Goal: Transaction & Acquisition: Purchase product/service

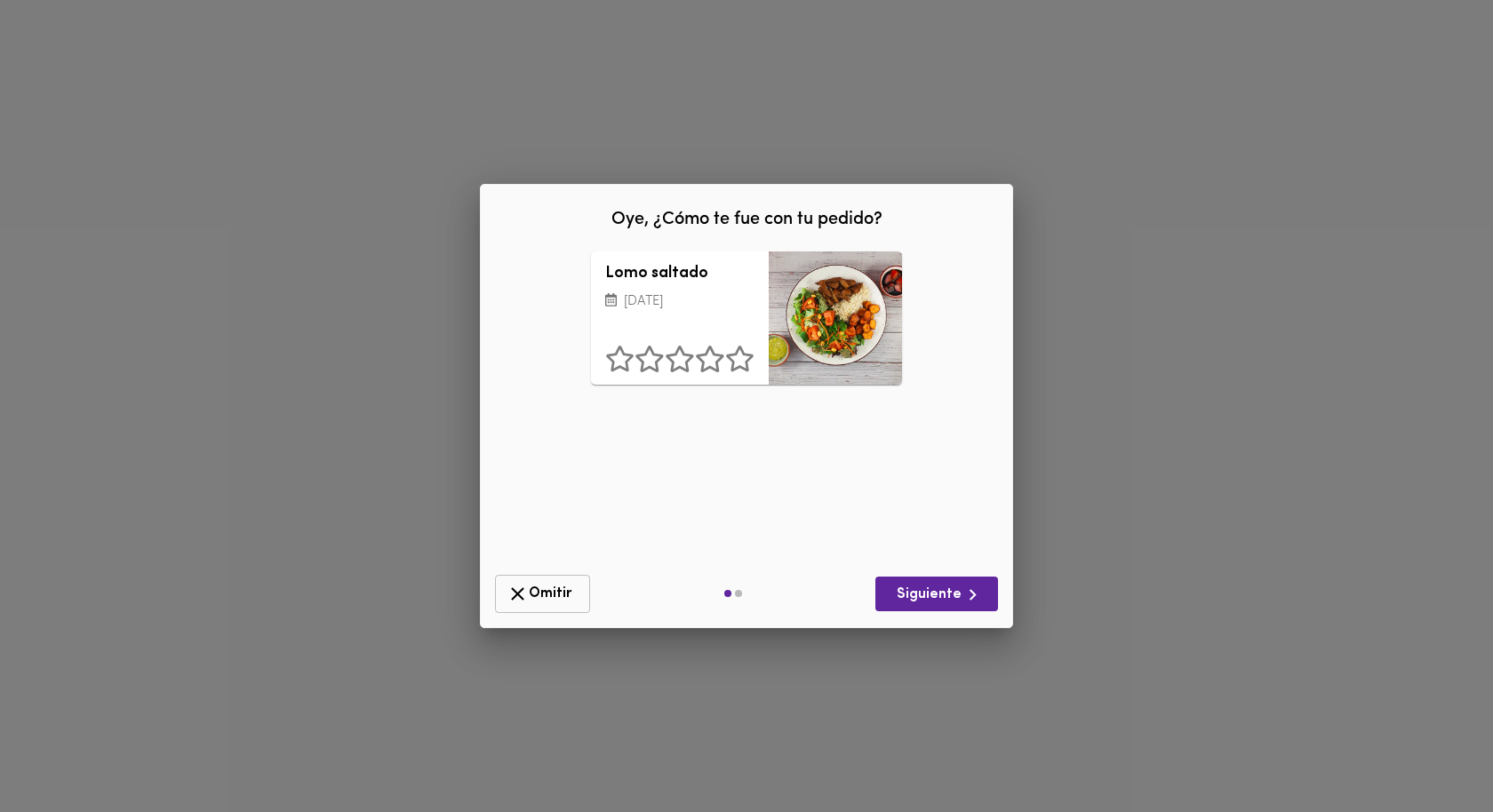
click at [551, 585] on span "Omitir" at bounding box center [543, 593] width 72 height 22
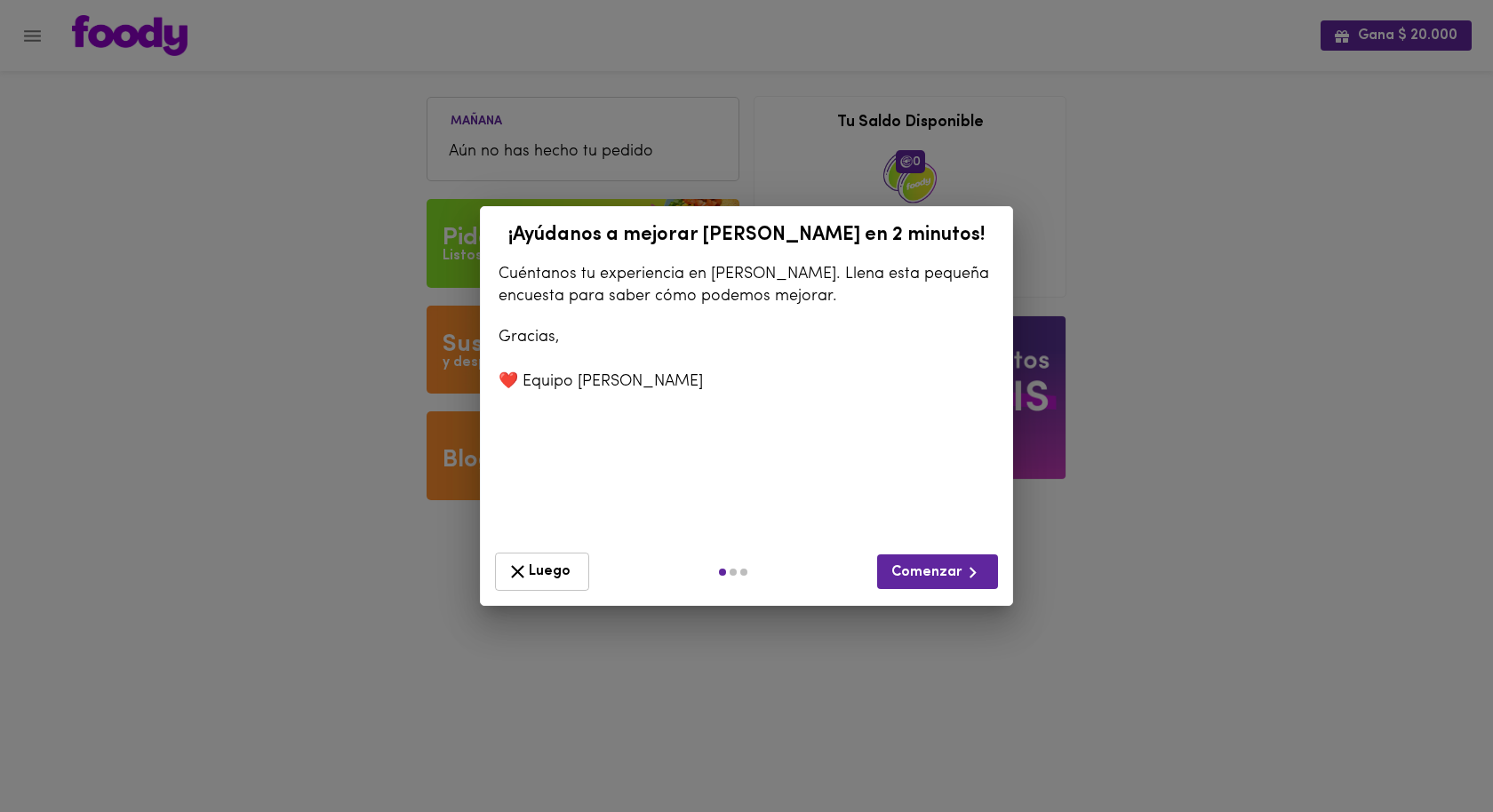
click at [526, 561] on icon "button" at bounding box center [517, 571] width 22 height 22
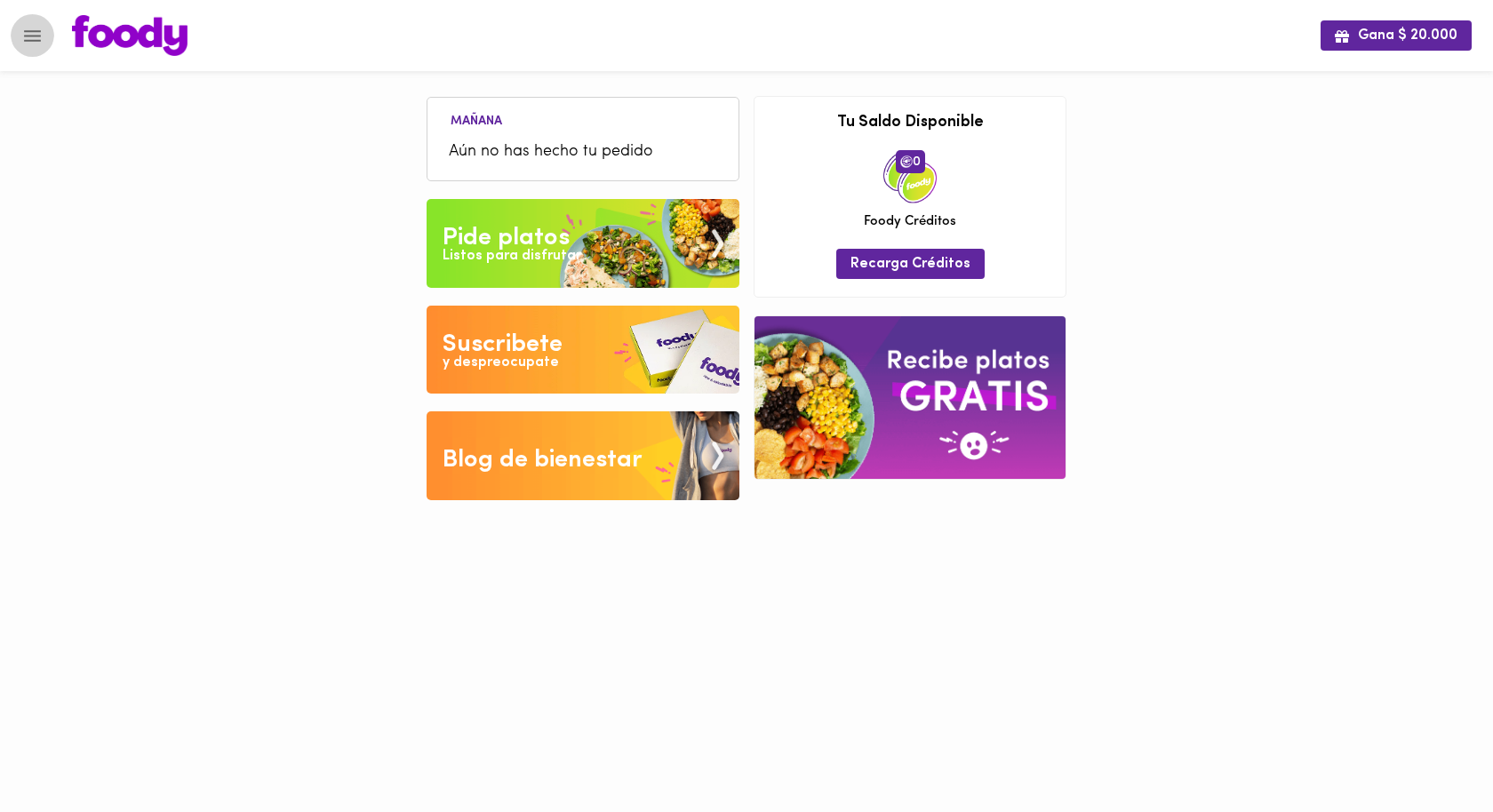
click at [27, 33] on icon "Menu" at bounding box center [31, 35] width 22 height 22
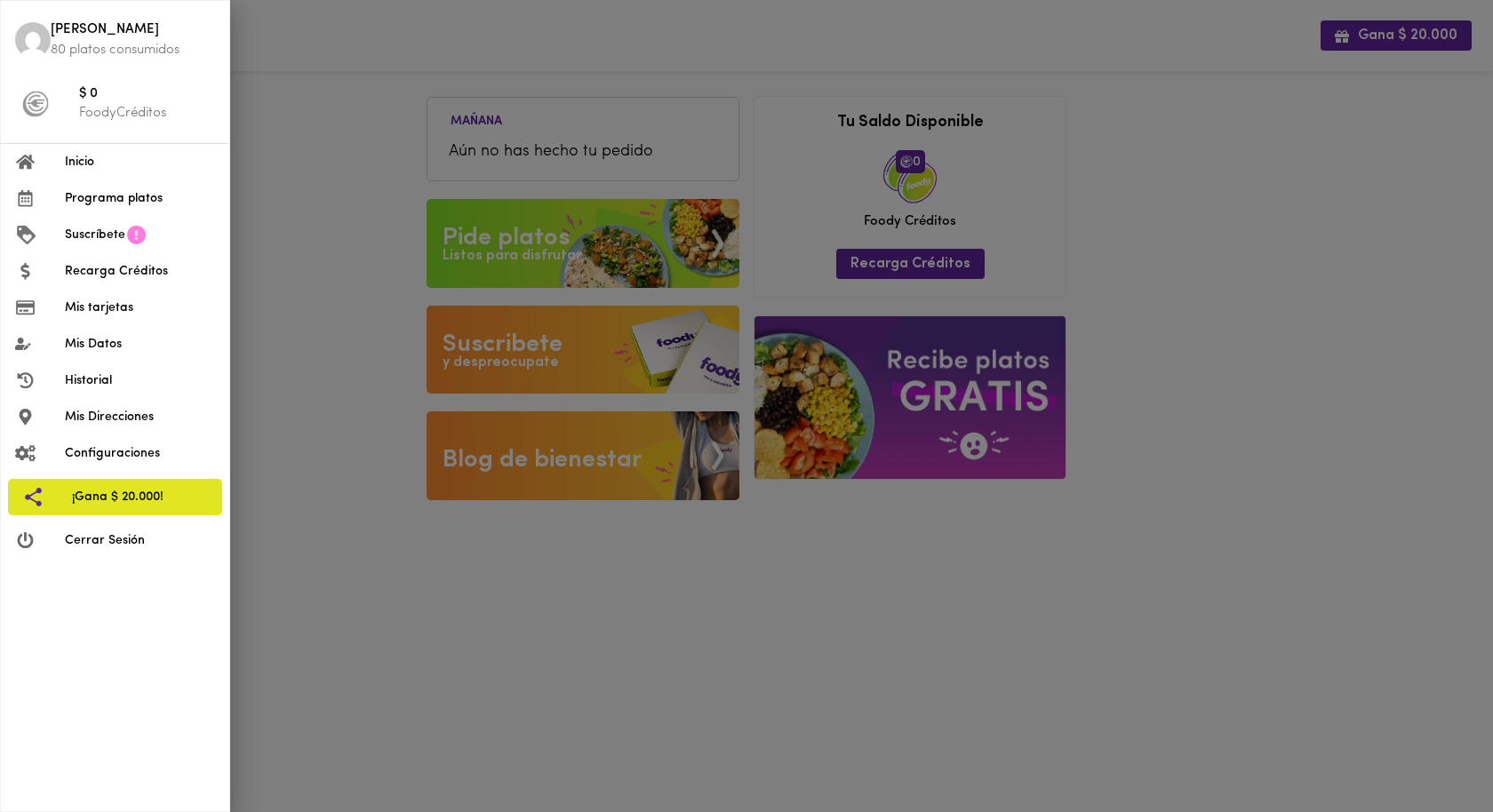
click at [350, 146] on div at bounding box center [746, 406] width 1493 height 812
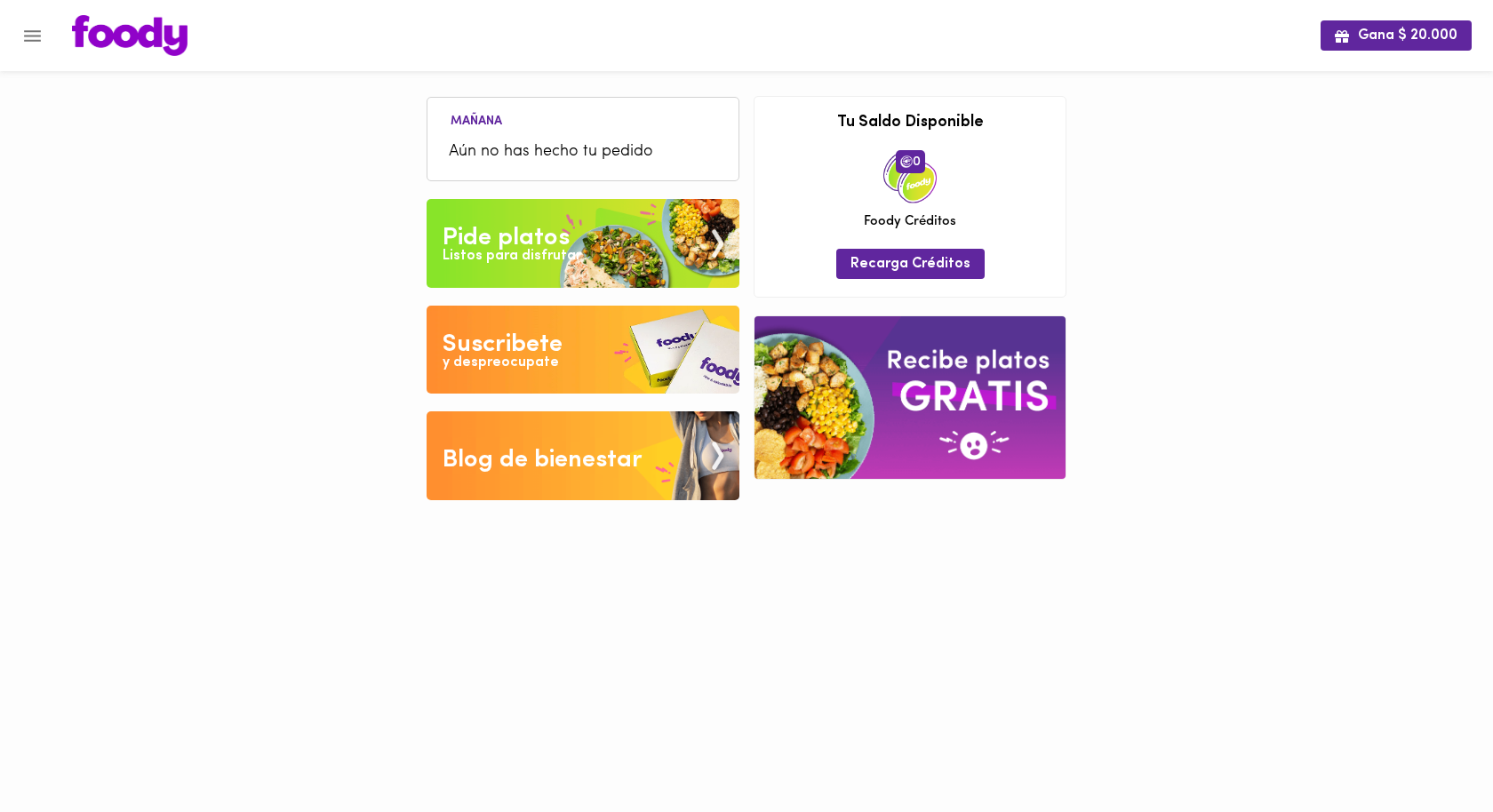
click at [502, 246] on div "Listos para disfrutar" at bounding box center [512, 256] width 139 height 21
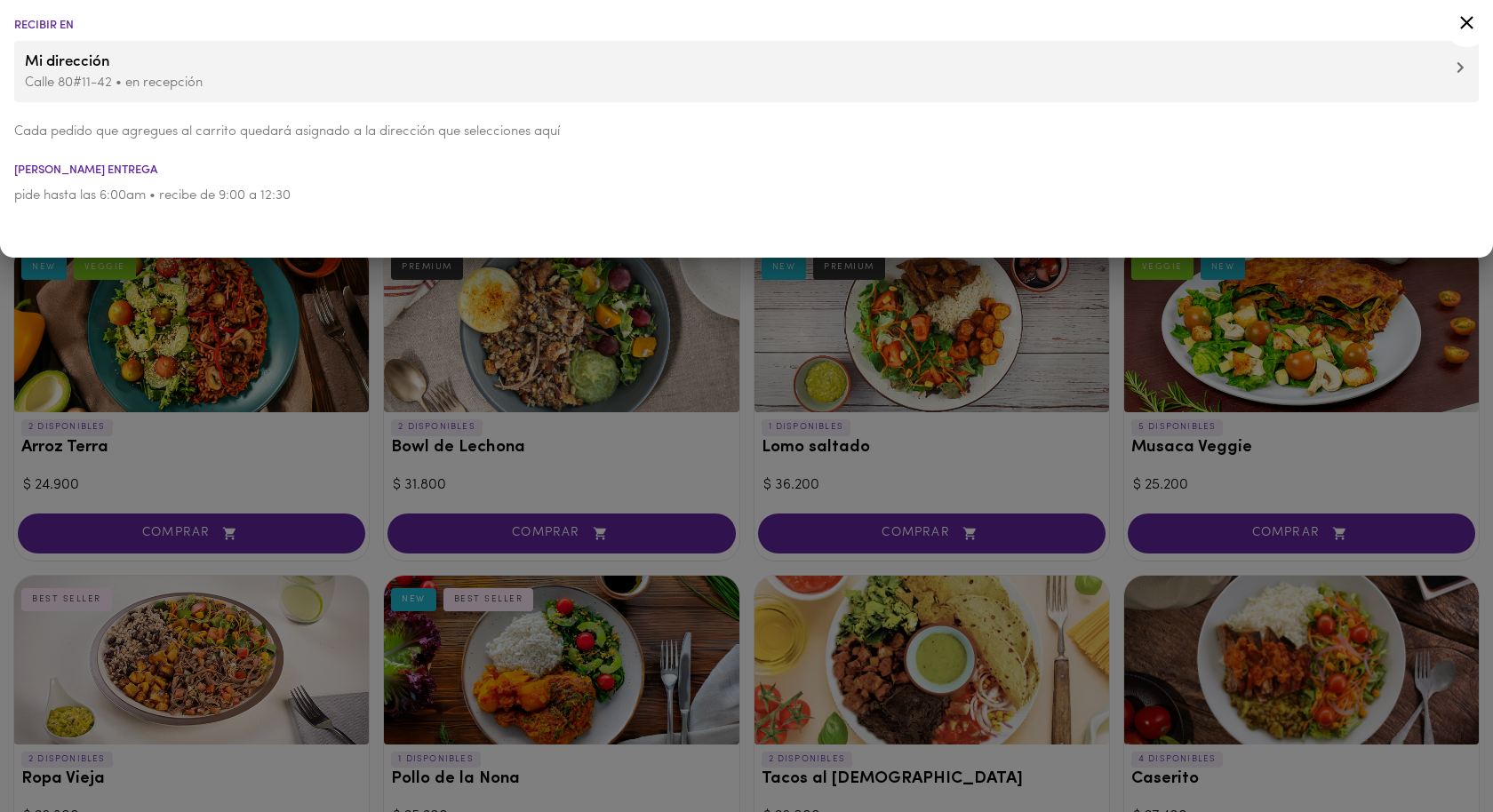
click at [374, 423] on div at bounding box center [746, 406] width 1493 height 812
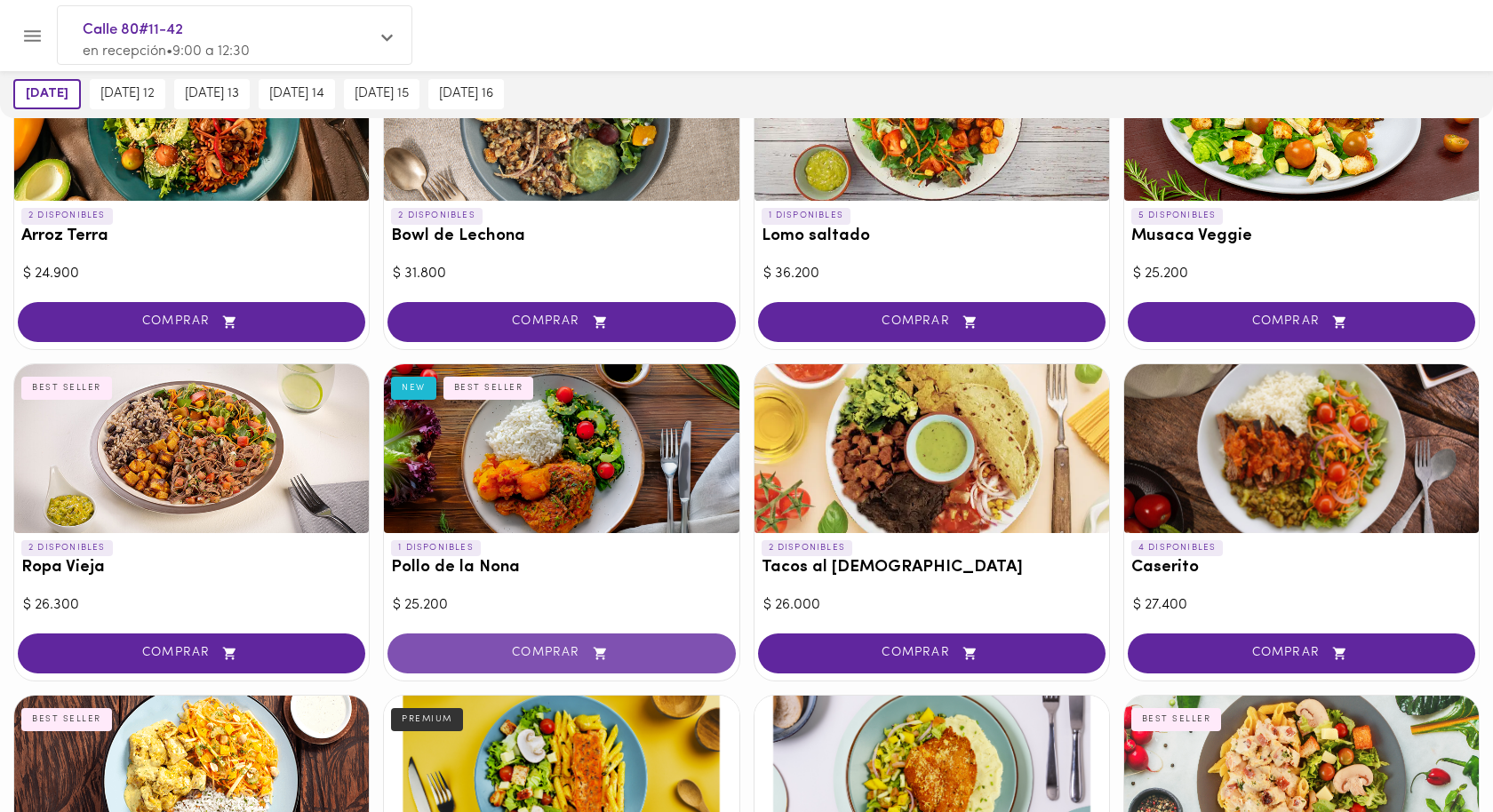
scroll to position [207, 0]
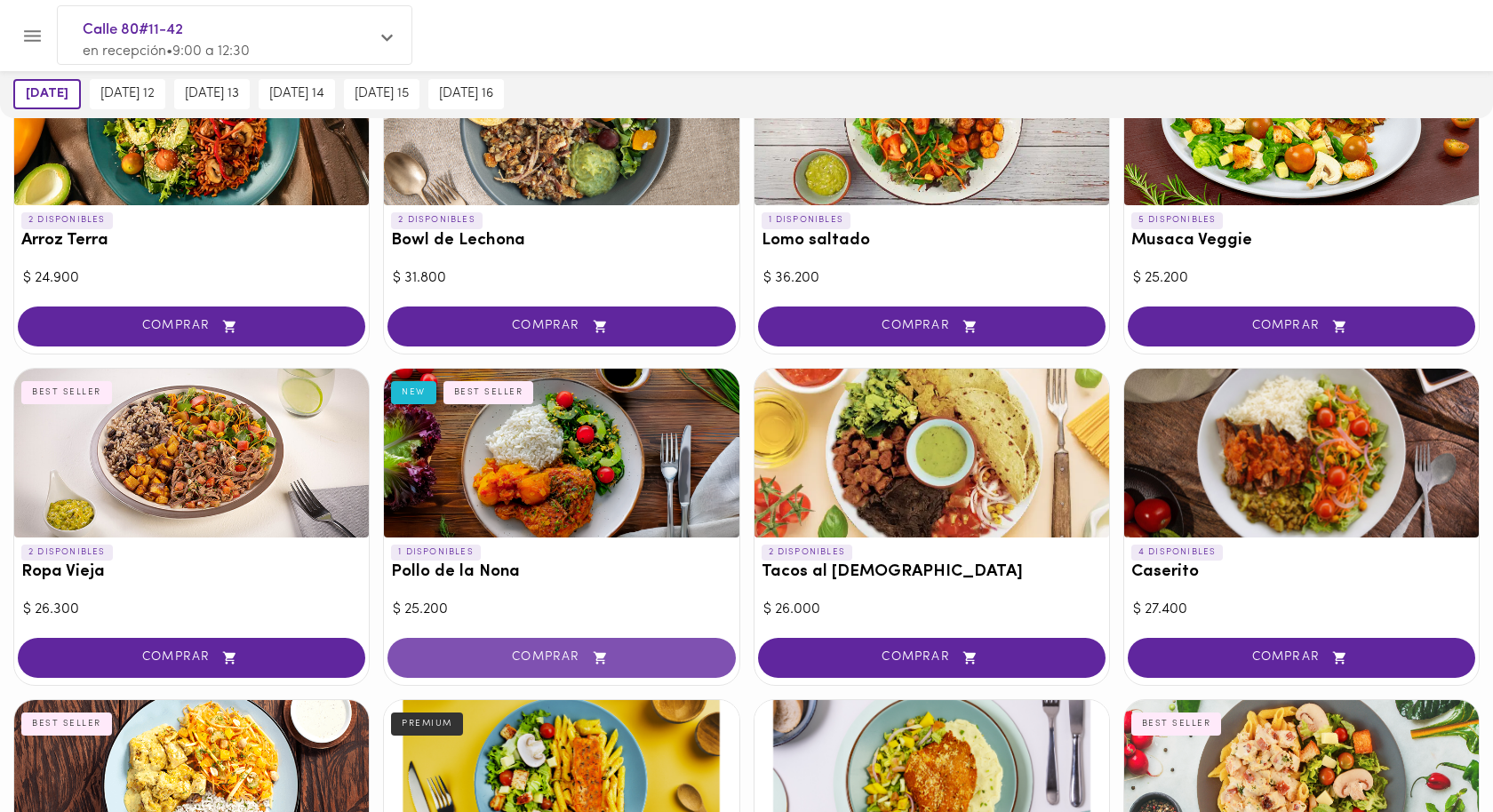
click at [503, 657] on span "COMPRAR" at bounding box center [561, 657] width 303 height 15
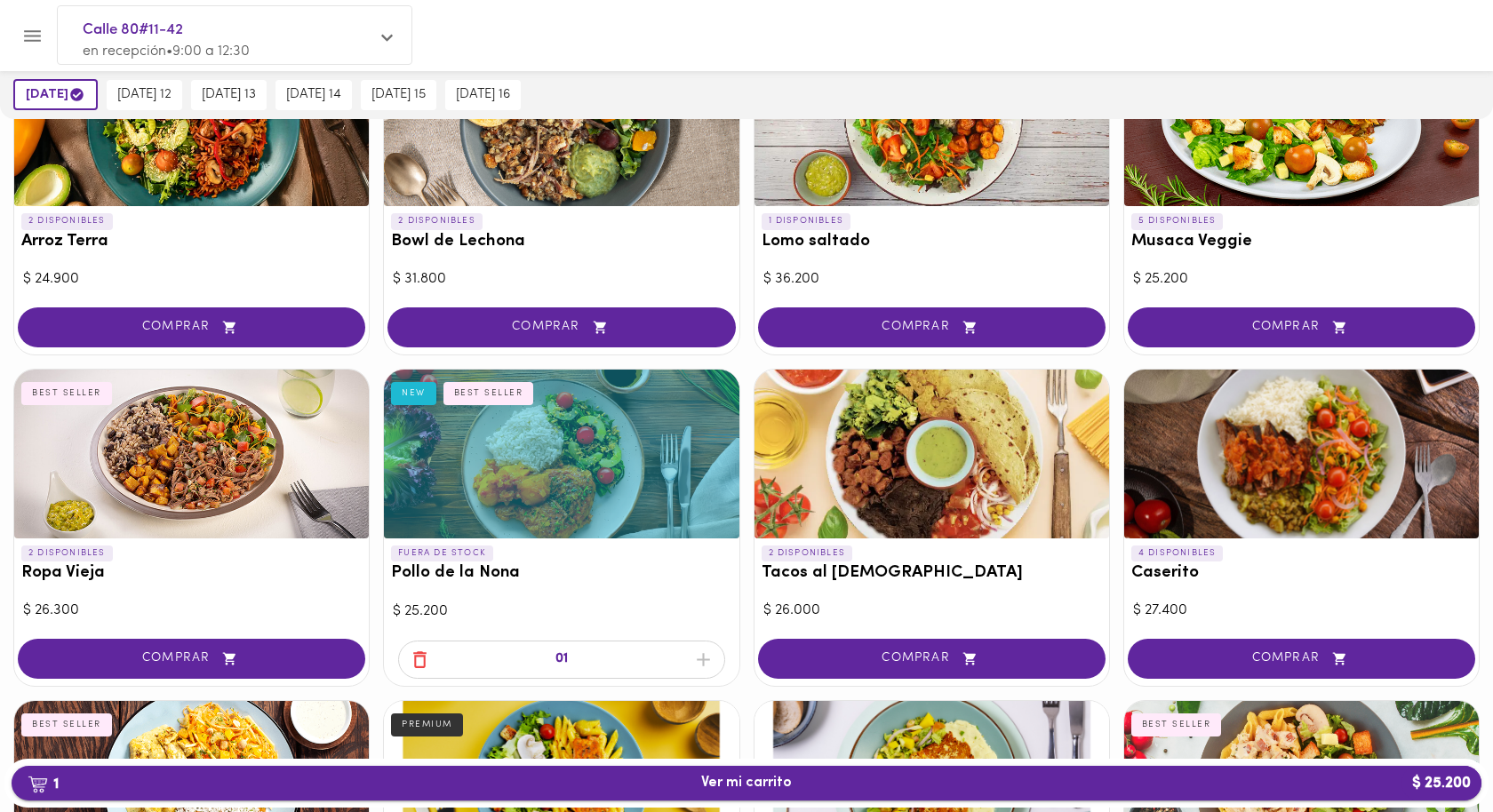
click at [451, 782] on span "1 Ver mi carrito $ 25.200" at bounding box center [746, 783] width 1441 height 17
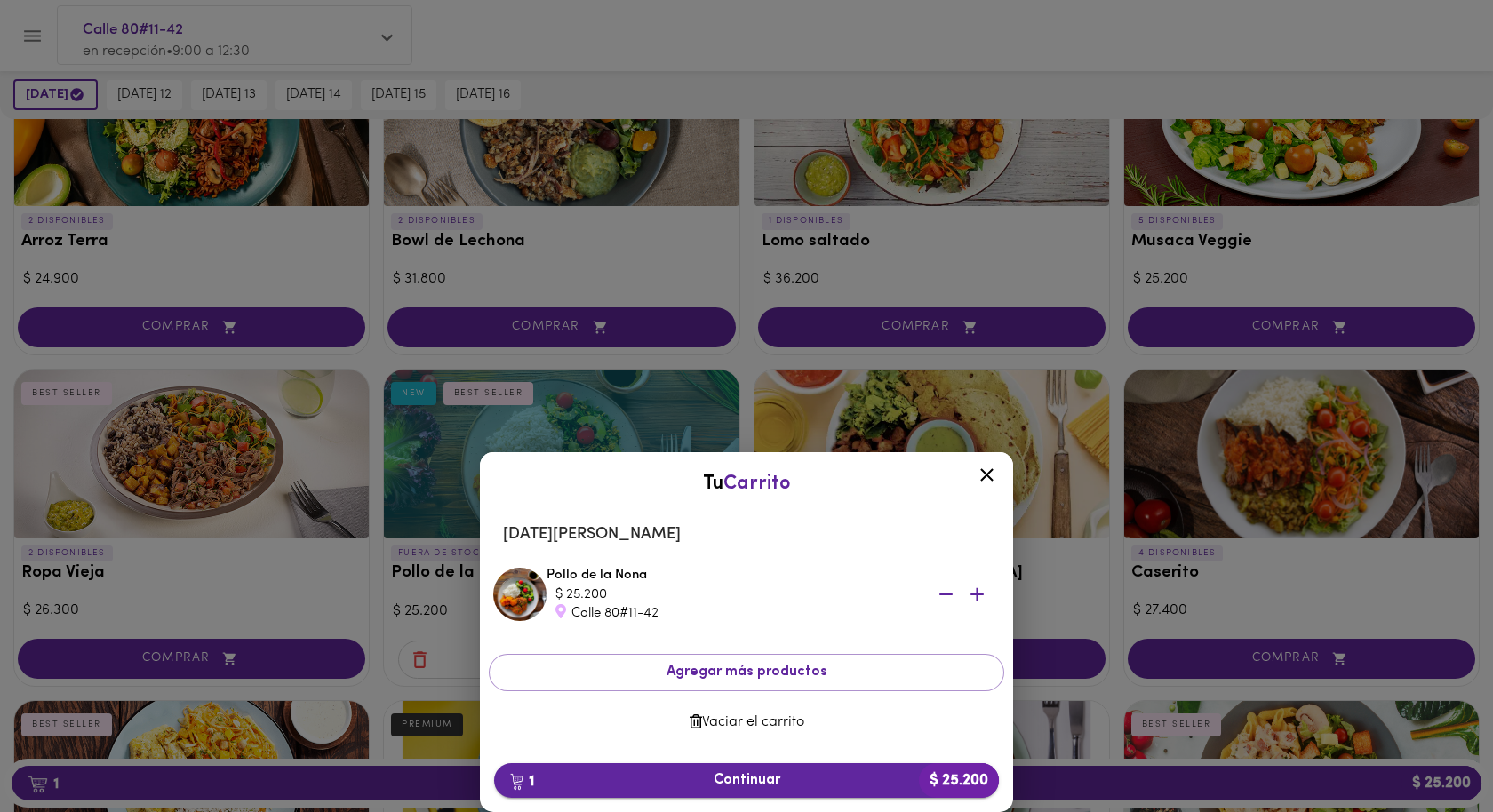
click at [639, 788] on button "1 Continuar $ 25.200" at bounding box center [746, 780] width 505 height 35
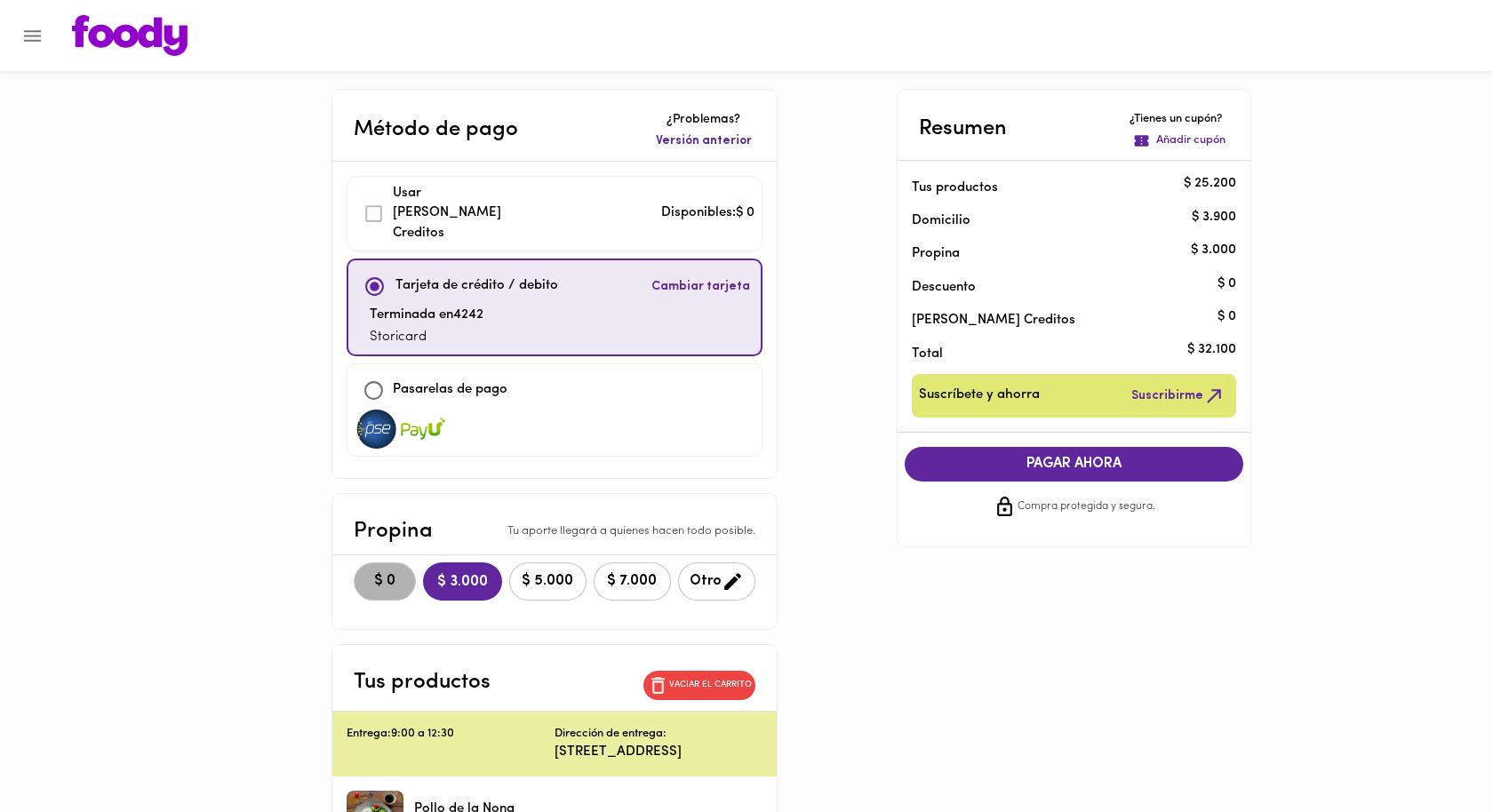
click at [374, 563] on button "$ 0" at bounding box center [385, 581] width 63 height 38
click at [1067, 458] on span "PAGAR AHORA" at bounding box center [1074, 464] width 304 height 17
